Goal: Find contact information: Find contact information

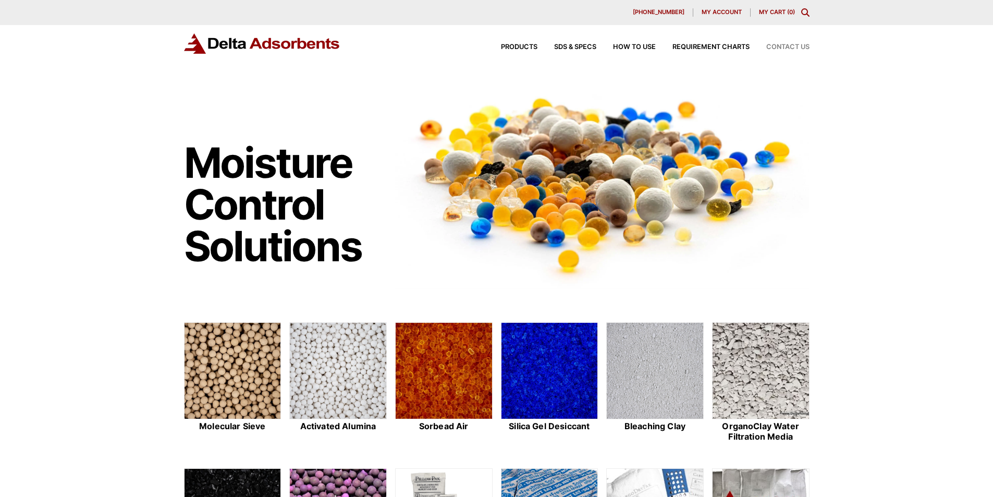
click at [786, 48] on span "Contact Us" at bounding box center [787, 47] width 43 height 7
click at [795, 47] on span "Contact Us" at bounding box center [787, 47] width 43 height 7
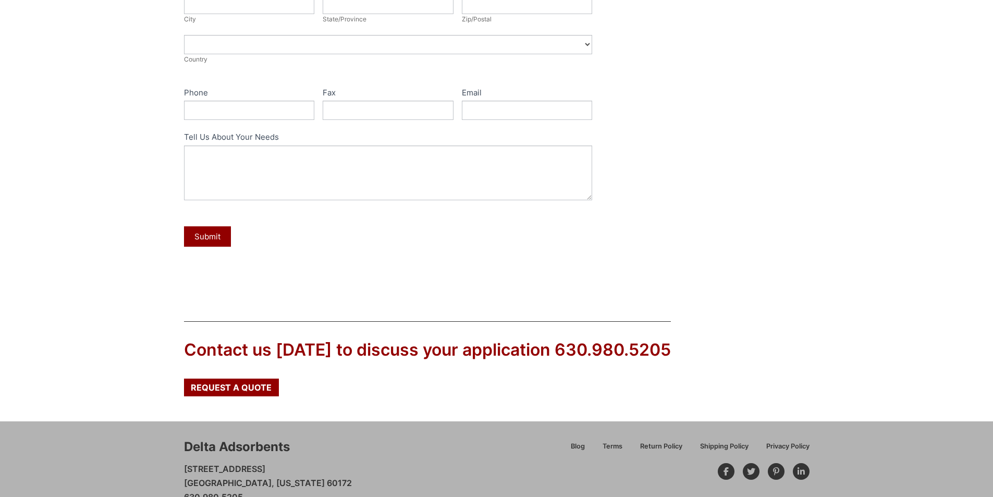
scroll to position [397, 0]
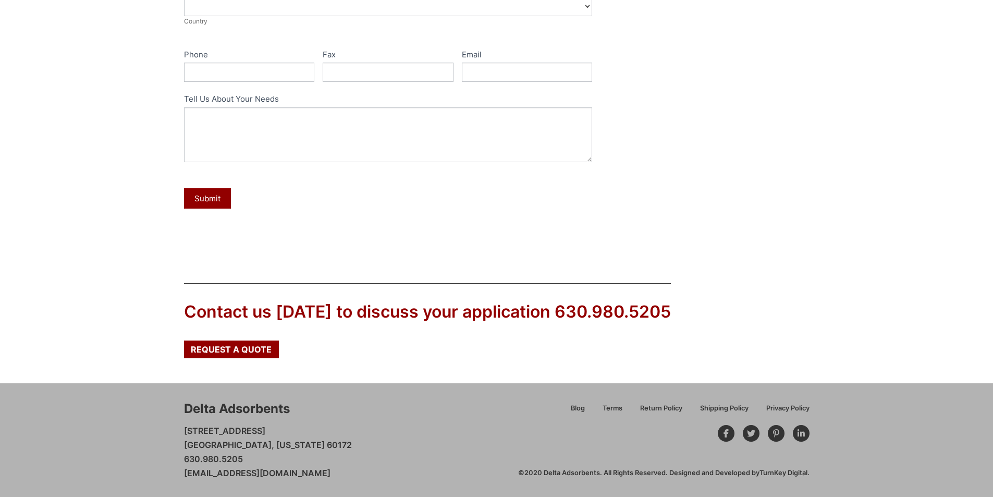
click at [258, 432] on p "28 Congress Circle W. Roselle, Illinois 60172 630.980.5205 customerservice@delt…" at bounding box center [268, 452] width 168 height 57
click at [259, 433] on p "28 Congress Circle W. Roselle, Illinois 60172 630.980.5205 customerservice@delt…" at bounding box center [268, 452] width 168 height 57
copy p "[STREET_ADDRESS]"
click at [190, 441] on p "28 Congress Circle W. Roselle, Illinois 60172 630.980.5205 customerservice@delt…" at bounding box center [268, 452] width 168 height 57
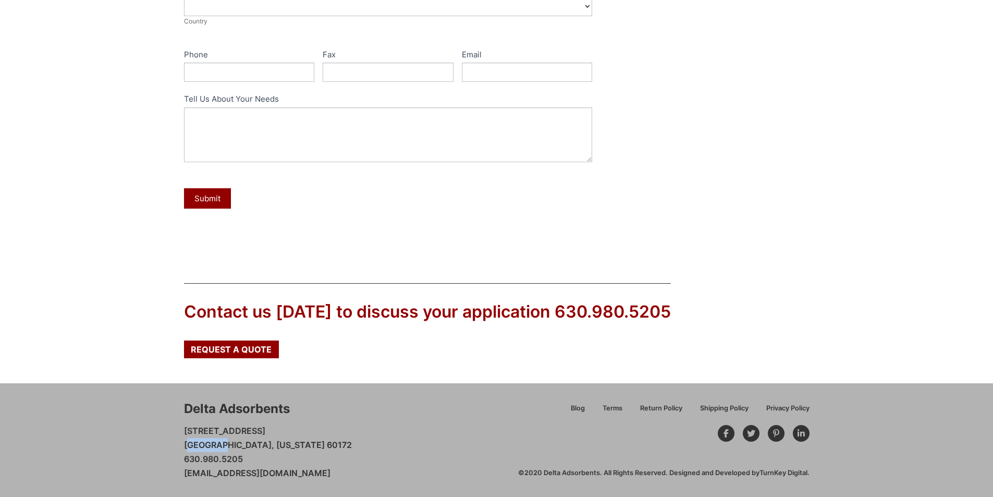
click at [190, 441] on p "28 Congress Circle W. Roselle, Illinois 60172 630.980.5205 customerservice@delt…" at bounding box center [268, 452] width 168 height 57
copy p "Roselle"
click at [244, 440] on p "28 Congress Circle W. Roselle, Illinois 60172 630.980.5205 customerservice@delt…" at bounding box center [268, 452] width 168 height 57
click at [253, 441] on p "28 Congress Circle W. Roselle, Illinois 60172 630.980.5205 customerservice@delt…" at bounding box center [268, 452] width 168 height 57
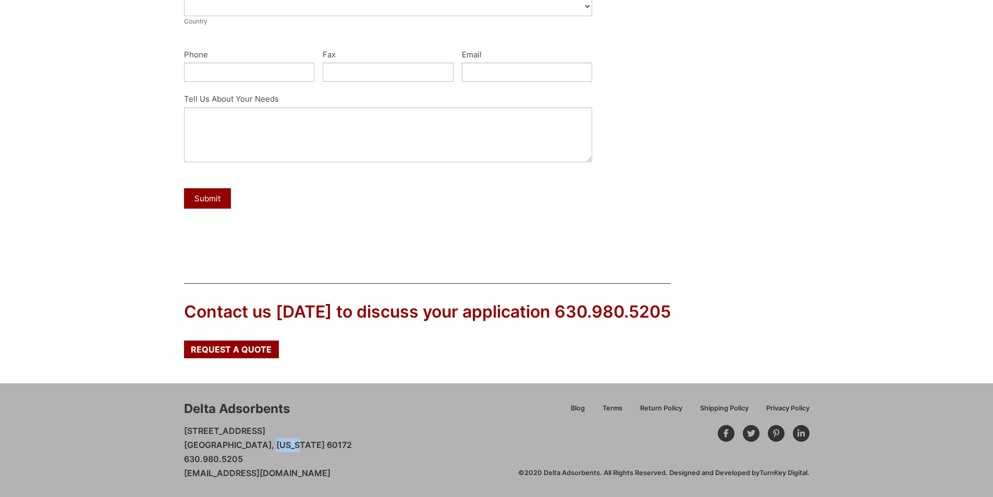
copy p "60172"
drag, startPoint x: 352, startPoint y: 474, endPoint x: 177, endPoint y: 476, distance: 174.7
click at [177, 476] on div "Delta Adsorbents 28 Congress Circle W. Roselle, Illinois 60172 630.980.5205 cus…" at bounding box center [496, 440] width 993 height 114
copy link "[EMAIL_ADDRESS][DOMAIN_NAME]"
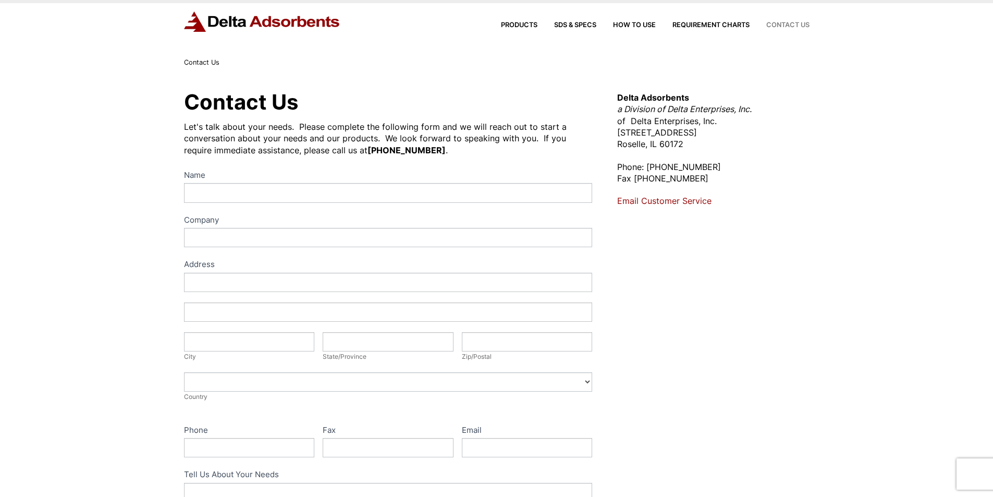
scroll to position [0, 0]
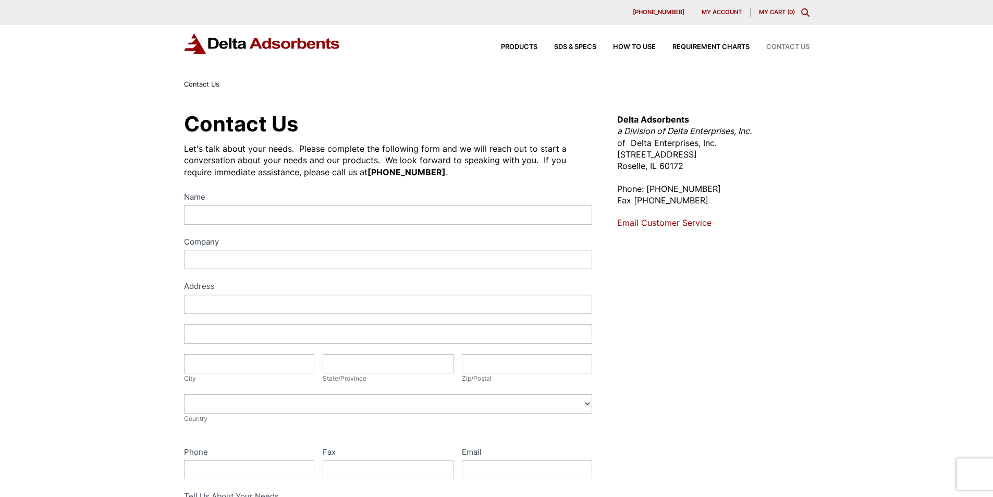
click at [525, 42] on div "Products SDS & SPECS How to Use Requirement Charts Contact Us" at bounding box center [647, 47] width 334 height 15
click at [529, 42] on div "Products SDS & SPECS How to Use Requirement Charts Contact Us" at bounding box center [647, 47] width 334 height 15
click at [596, 51] on div "Products SDS & SPECS How to Use Requirement Charts Contact Us" at bounding box center [647, 47] width 334 height 15
click at [643, 48] on span "How to Use" at bounding box center [634, 47] width 43 height 7
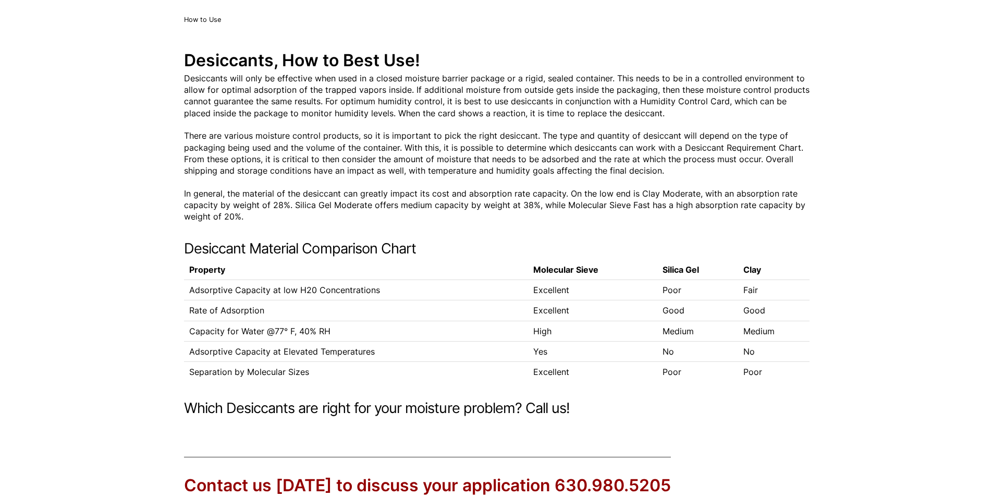
scroll to position [156, 0]
